Goal: Task Accomplishment & Management: Use online tool/utility

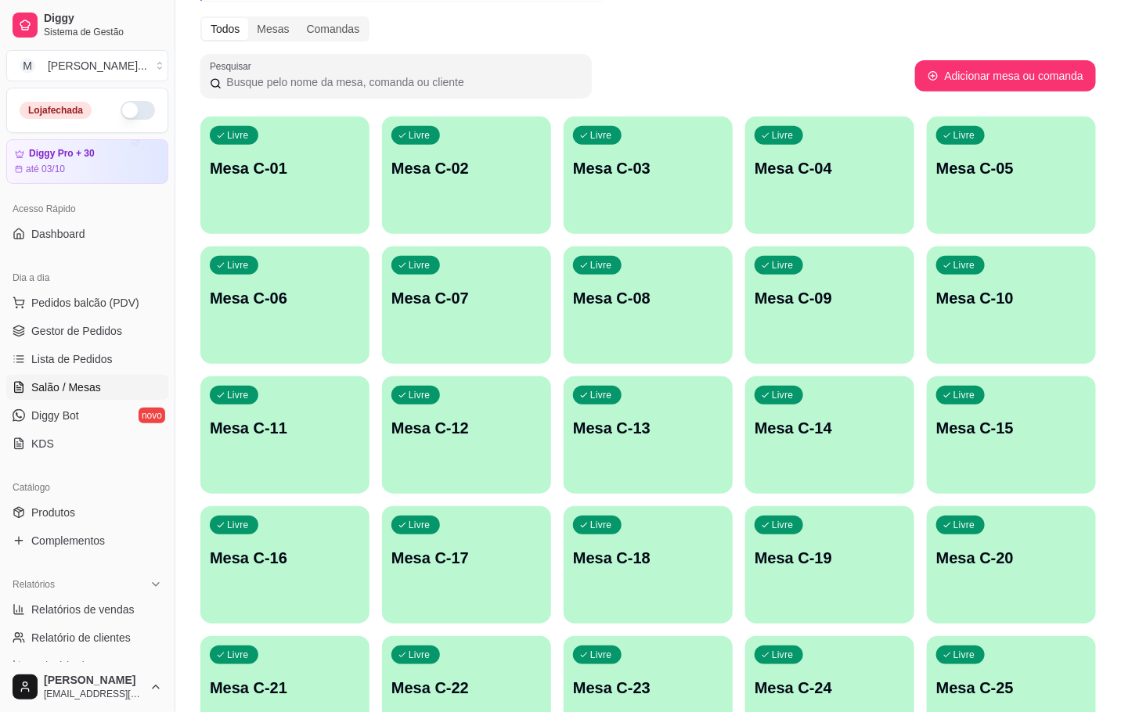
scroll to position [352, 0]
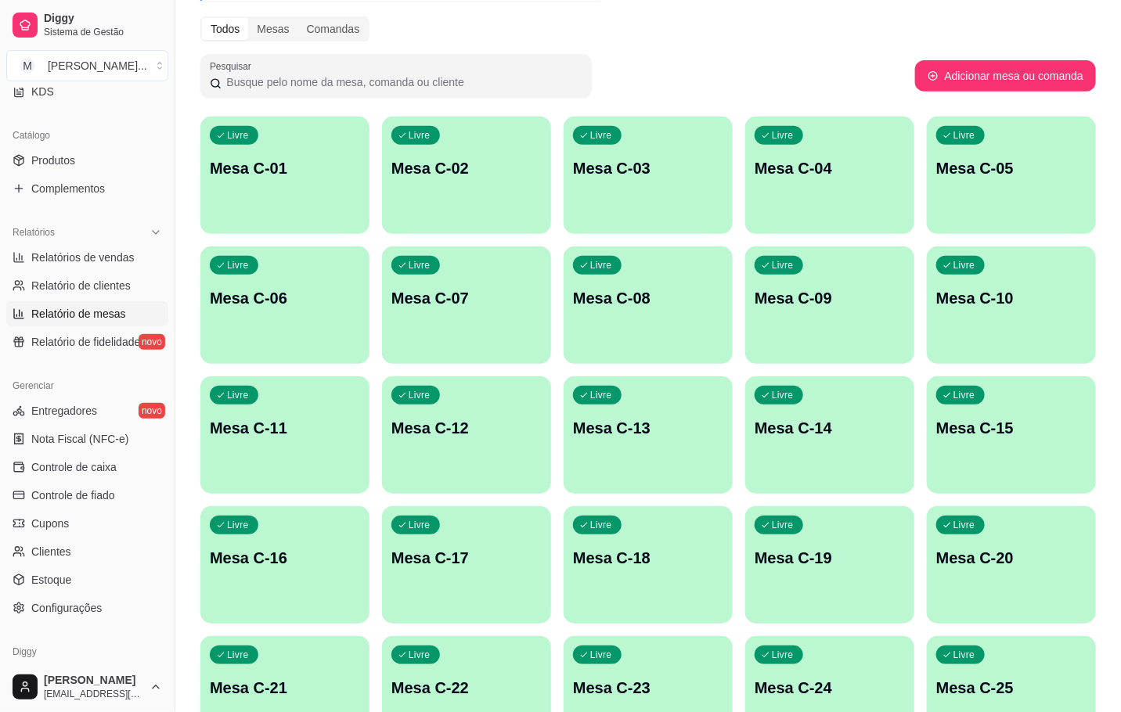
click at [67, 313] on span "Relatório de mesas" at bounding box center [78, 314] width 95 height 16
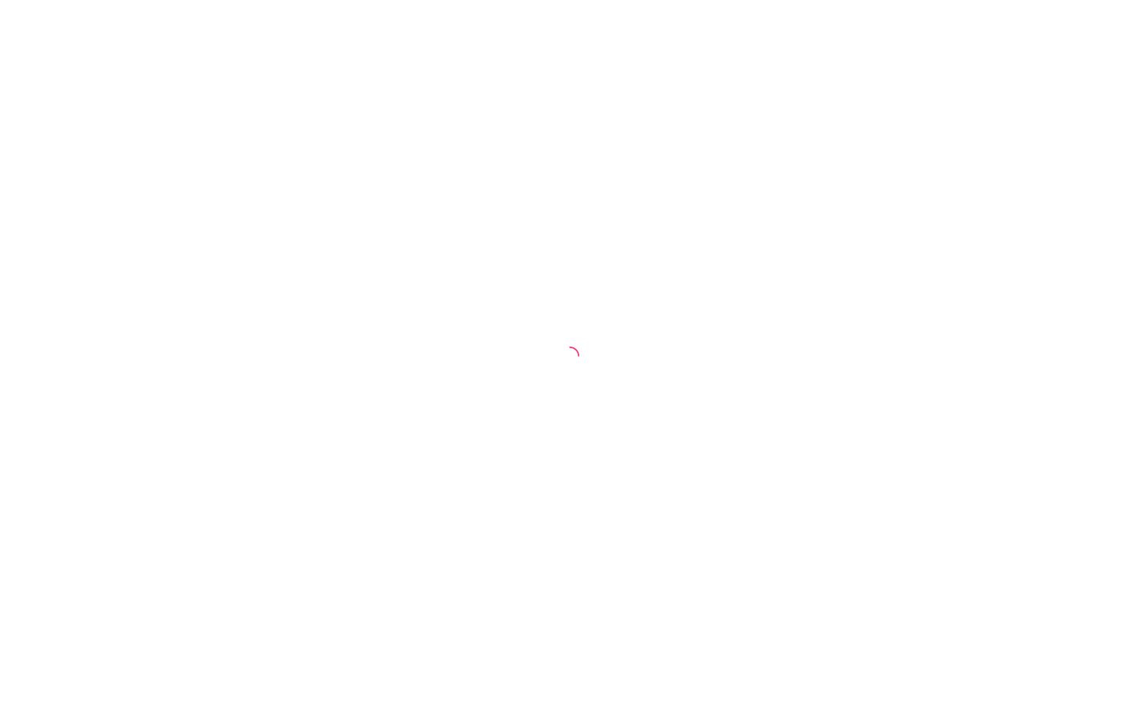
select select "TOTAL_OF_ORDERS"
select select "7"
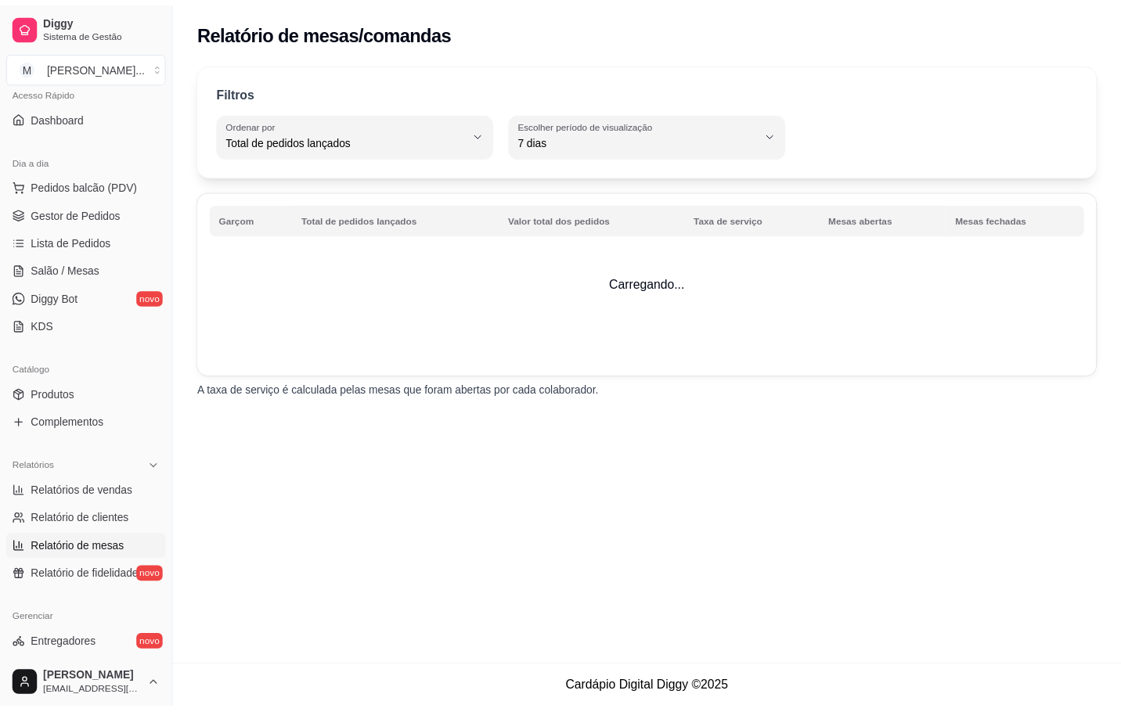
scroll to position [352, 0]
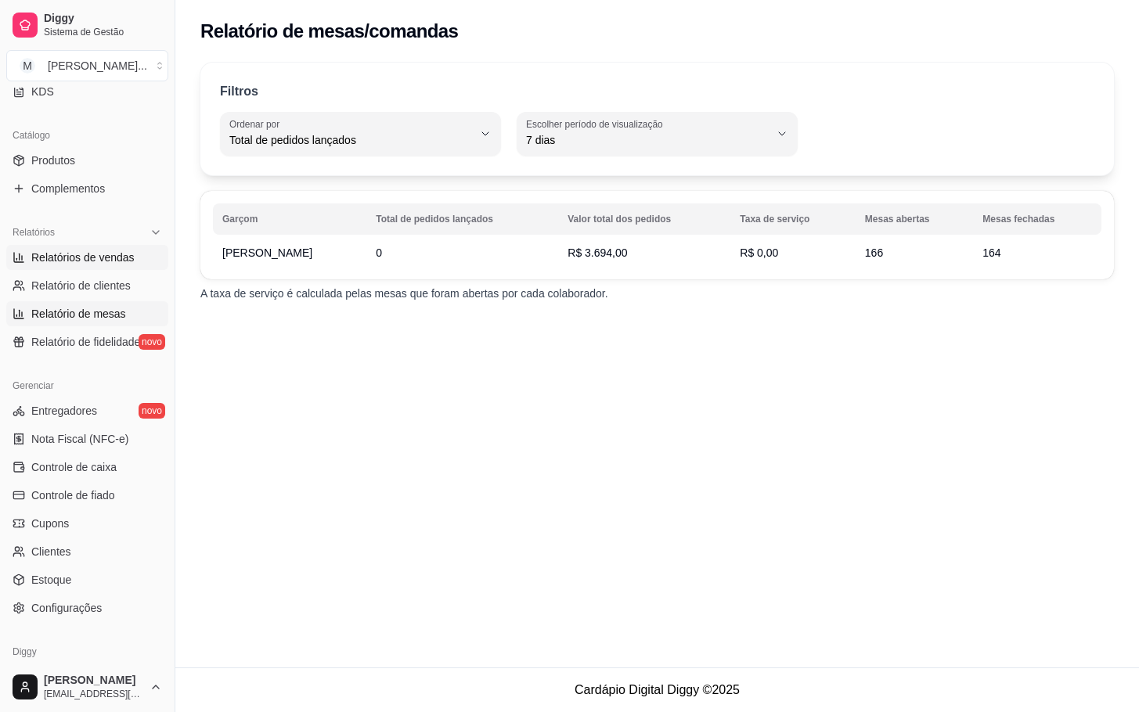
click at [83, 249] on link "Relatórios de vendas" at bounding box center [87, 257] width 162 height 25
select select "ALL"
select select "0"
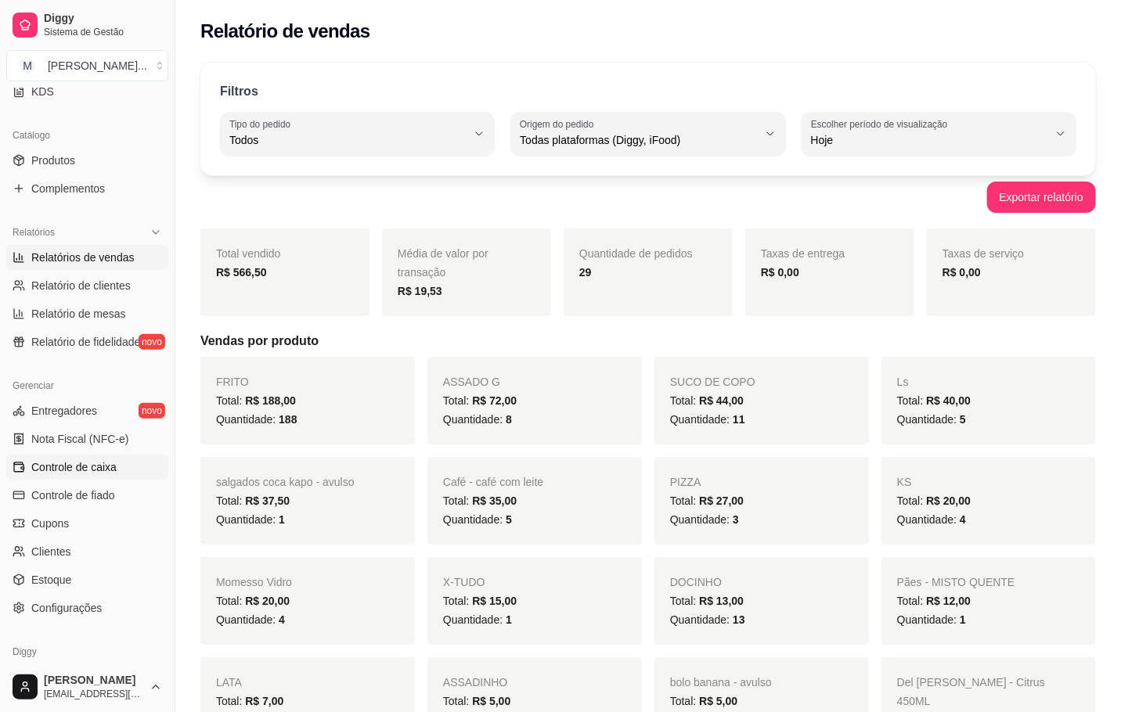
click at [96, 466] on span "Controle de caixa" at bounding box center [73, 468] width 85 height 16
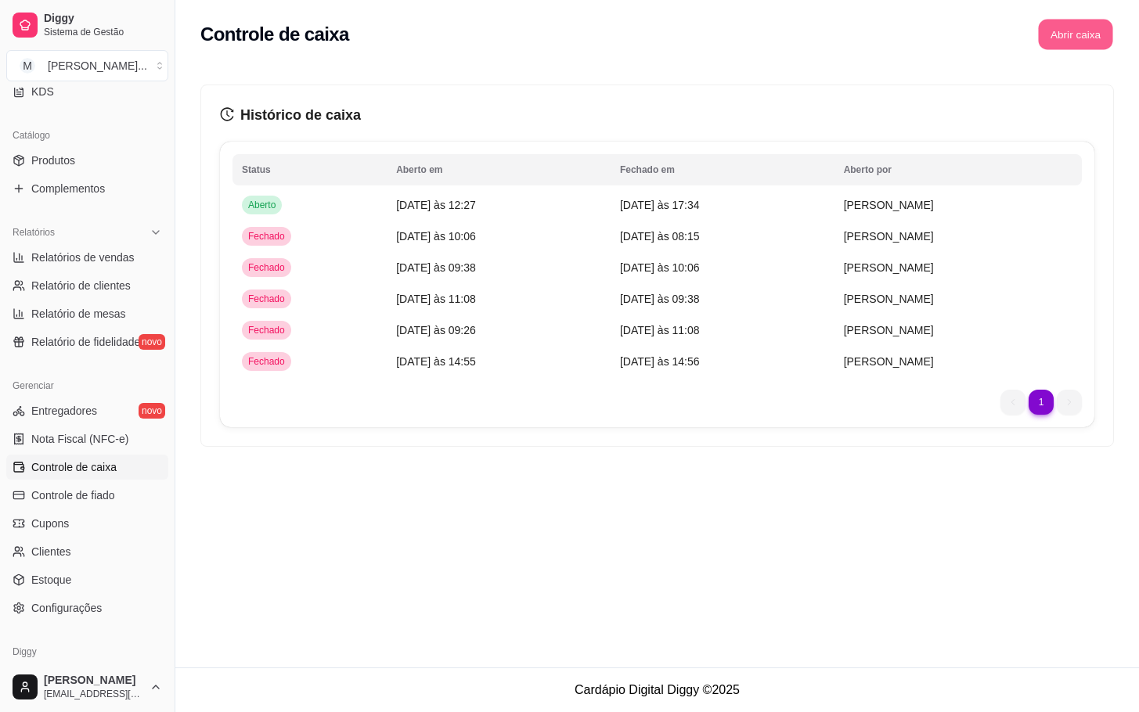
click at [1069, 35] on button "Abrir caixa" at bounding box center [1075, 35] width 74 height 31
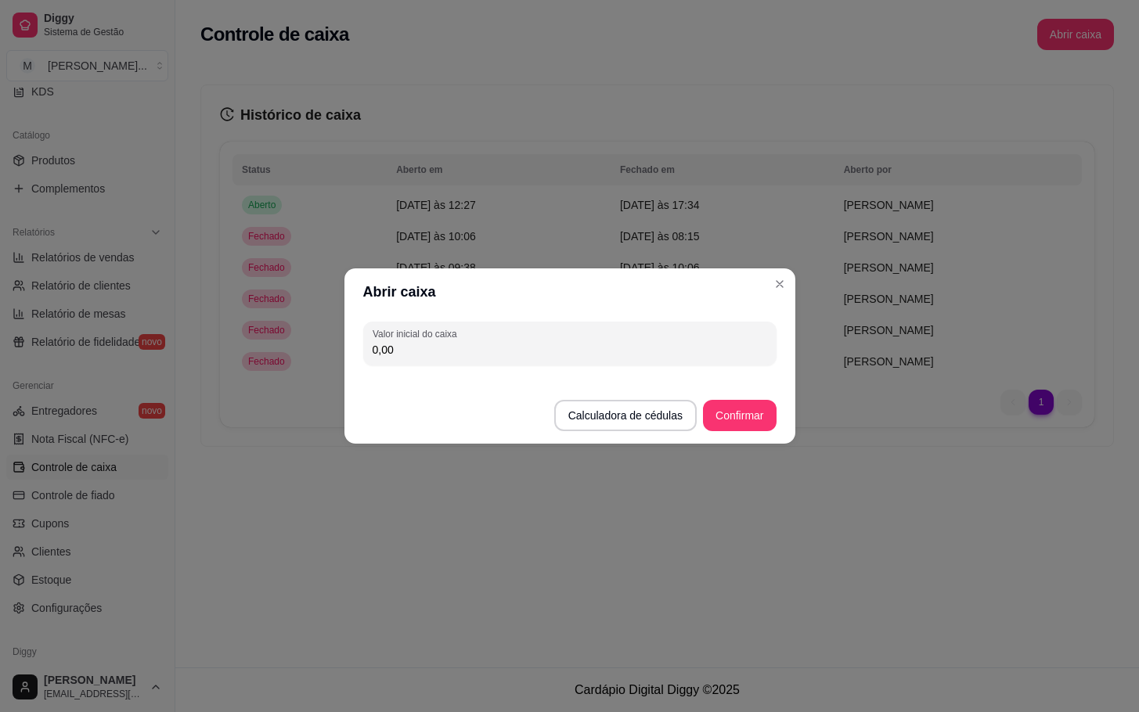
click at [463, 353] on input "0,00" at bounding box center [570, 350] width 395 height 16
type input "180,00"
click at [752, 428] on button "Confirmar" at bounding box center [739, 416] width 71 height 31
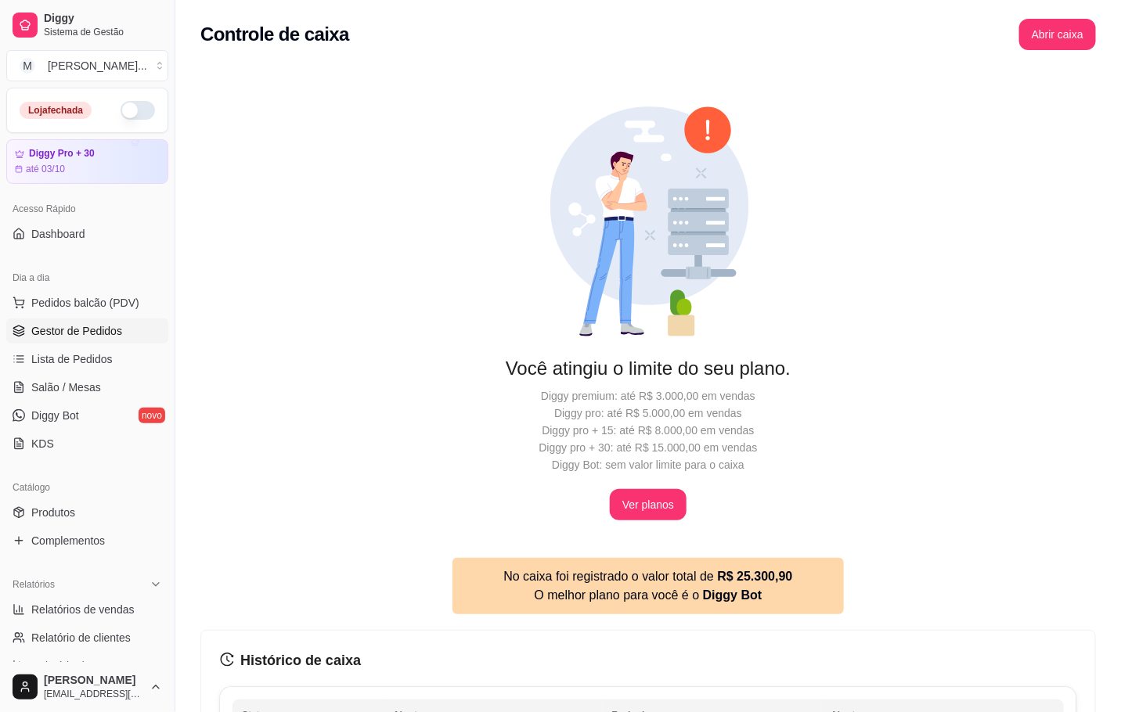
click at [120, 341] on link "Gestor de Pedidos" at bounding box center [87, 331] width 162 height 25
